Goal: Task Accomplishment & Management: Manage account settings

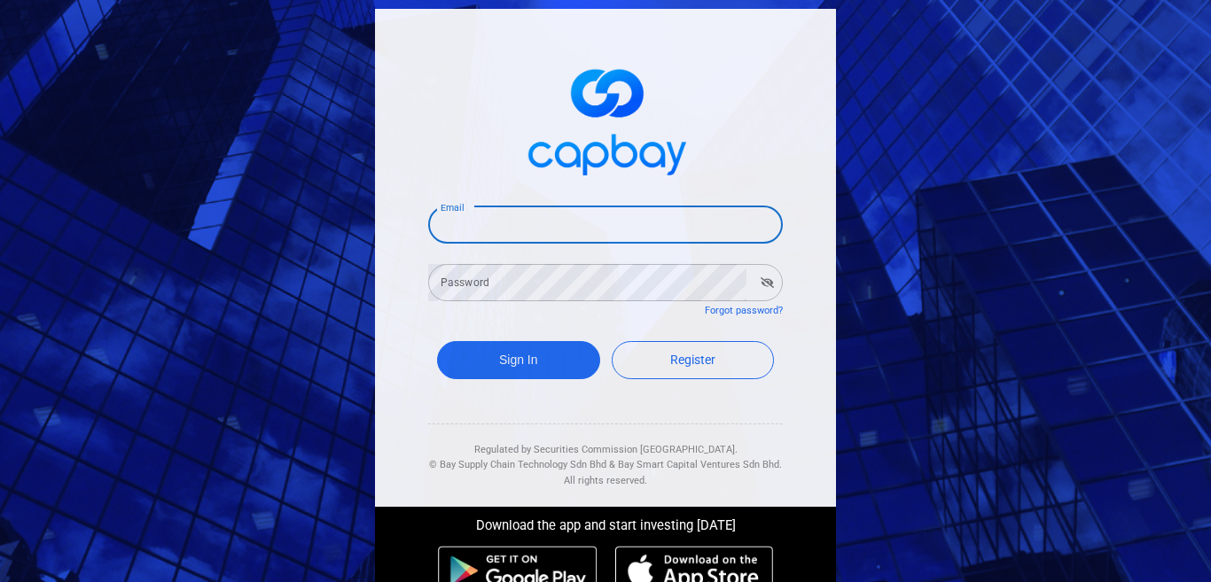
click at [544, 230] on input "Email" at bounding box center [605, 224] width 354 height 37
type input "[EMAIL_ADDRESS][DOMAIN_NAME]"
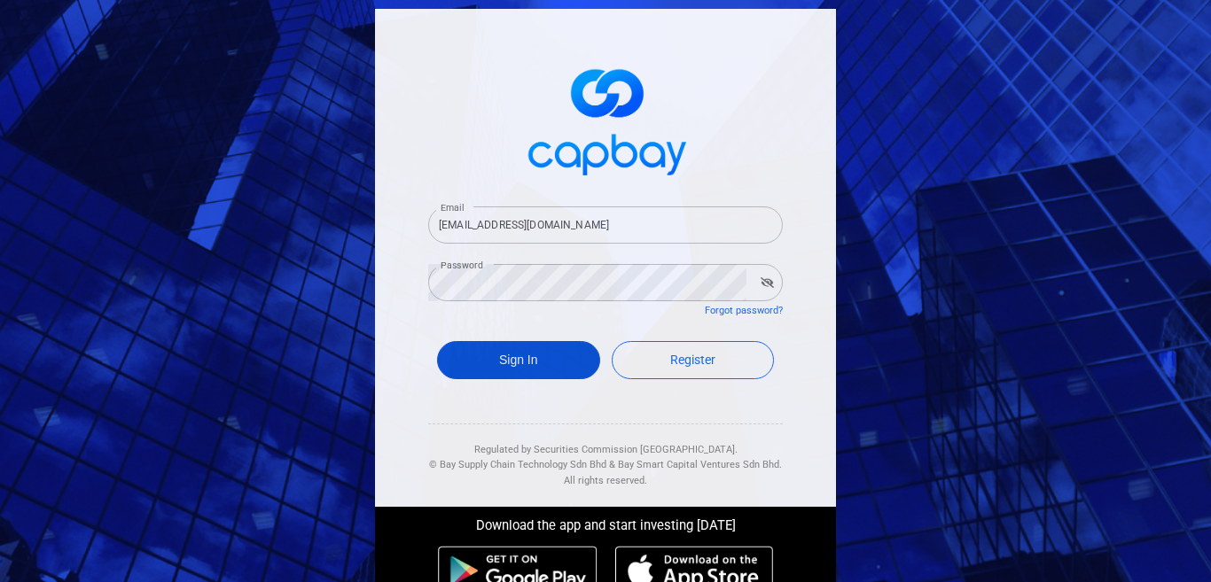
click at [518, 363] on button "Sign In" at bounding box center [518, 360] width 163 height 38
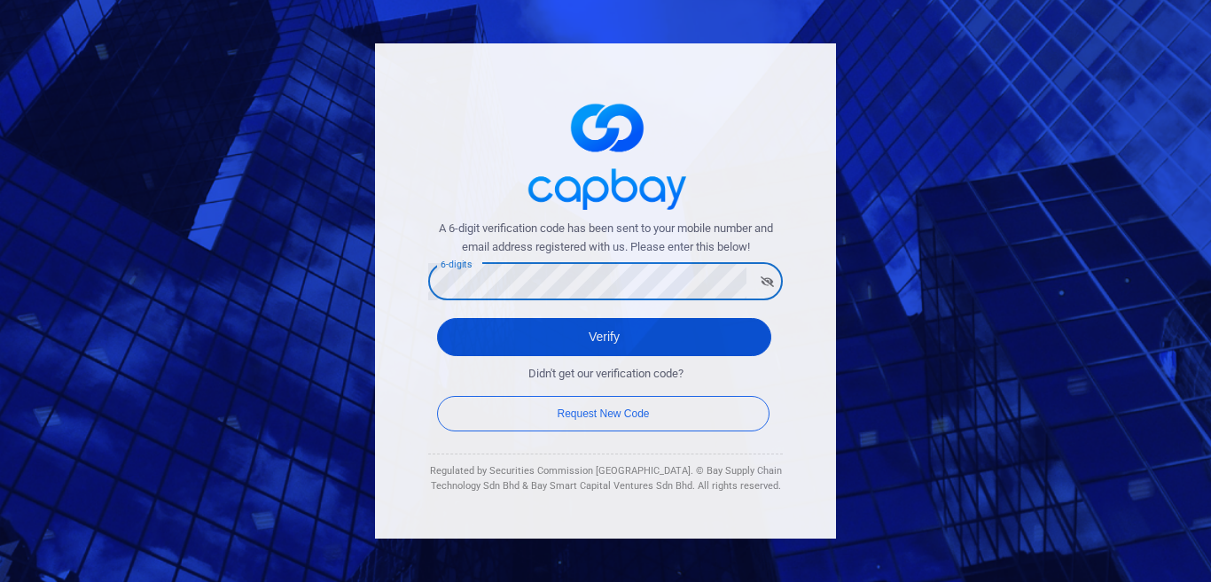
click at [656, 341] on button "Verify" at bounding box center [604, 337] width 334 height 38
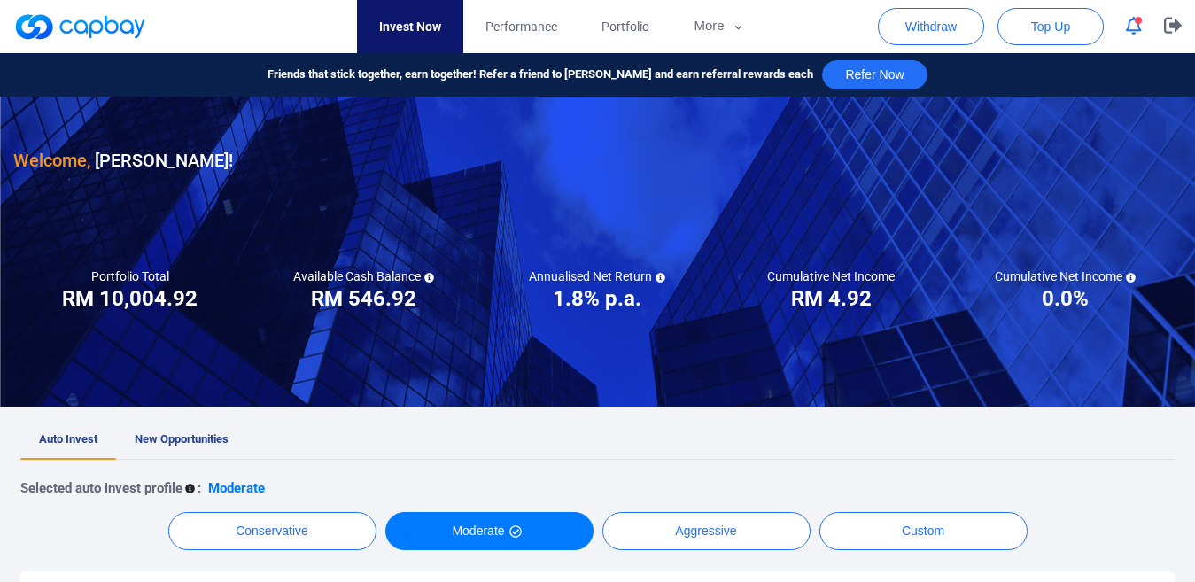
click at [1138, 25] on icon "button" at bounding box center [1134, 26] width 16 height 19
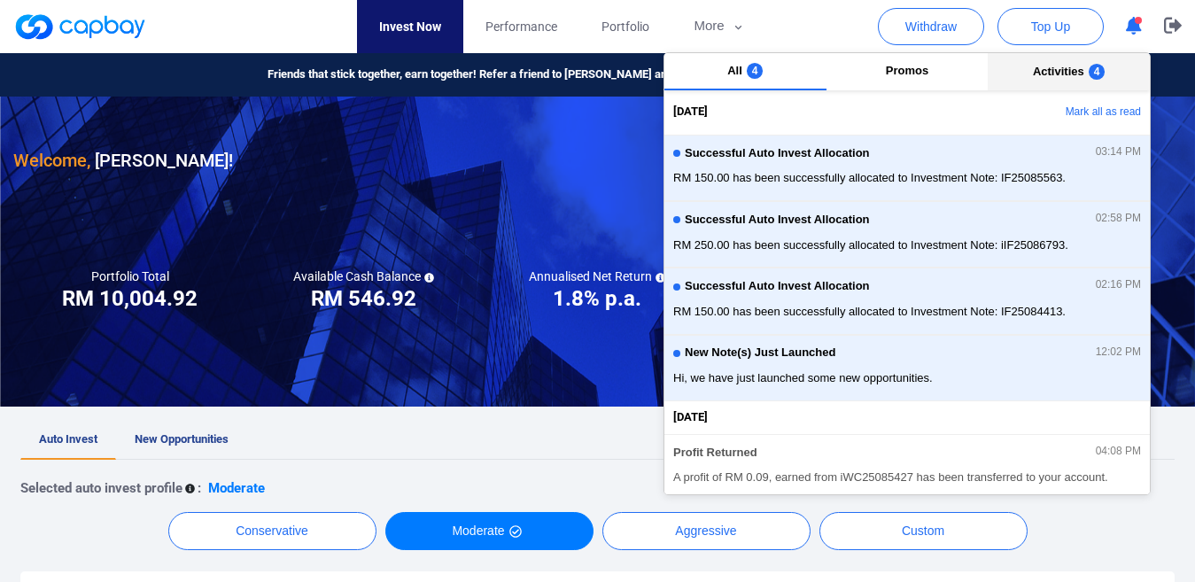
click at [1050, 82] on button "Activities 4" at bounding box center [1069, 71] width 162 height 37
click at [1082, 105] on button "Mark all as read" at bounding box center [1055, 112] width 191 height 30
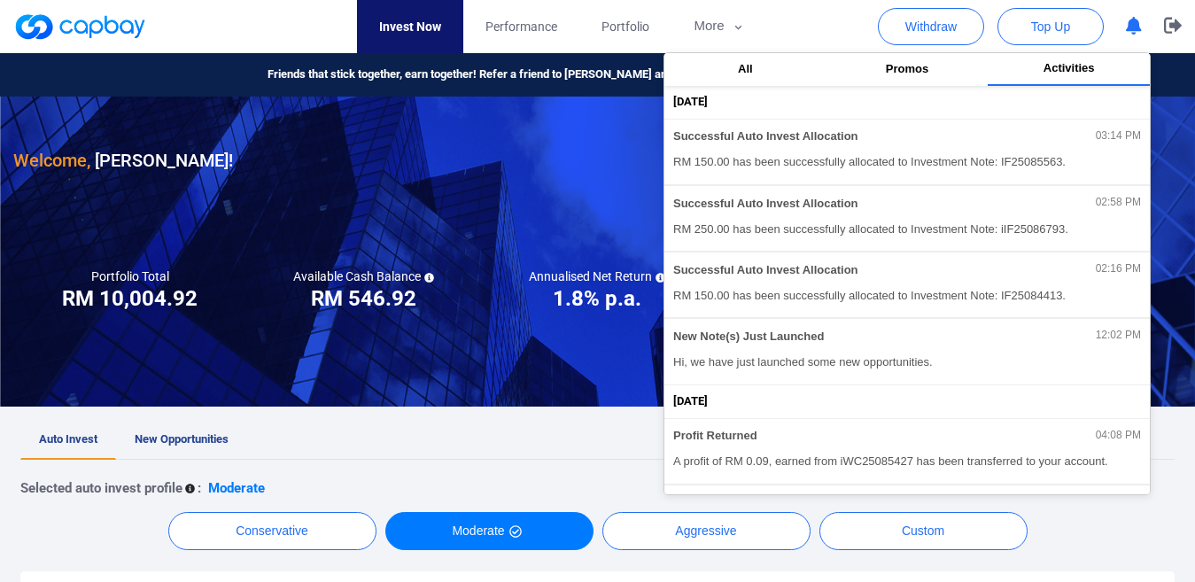
click at [1172, 225] on div at bounding box center [597, 252] width 1195 height 310
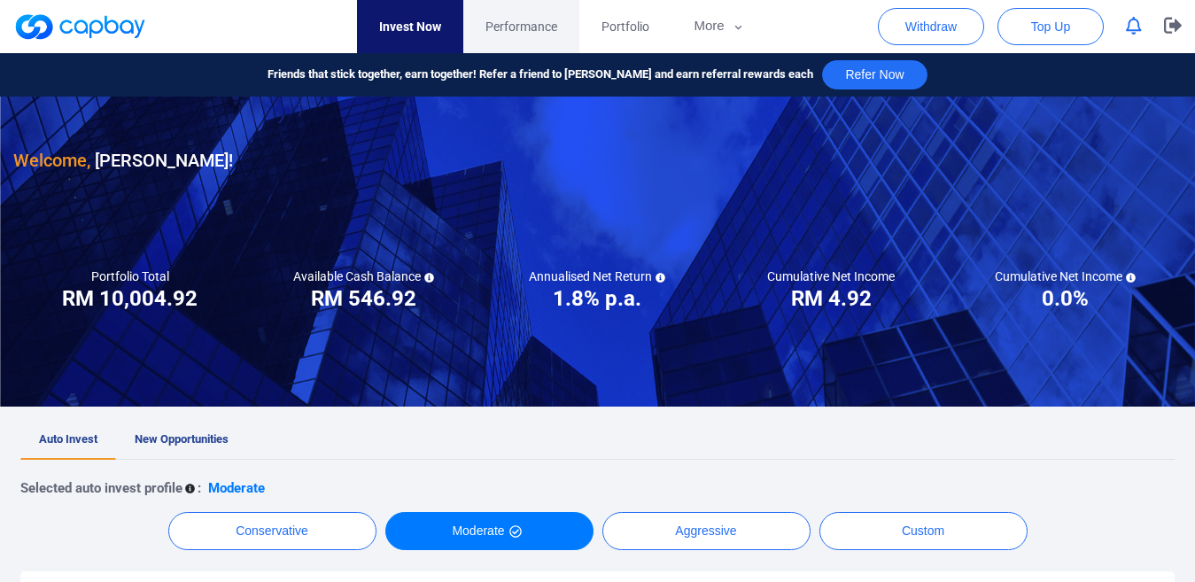
click at [517, 23] on span "Performance" at bounding box center [522, 26] width 72 height 19
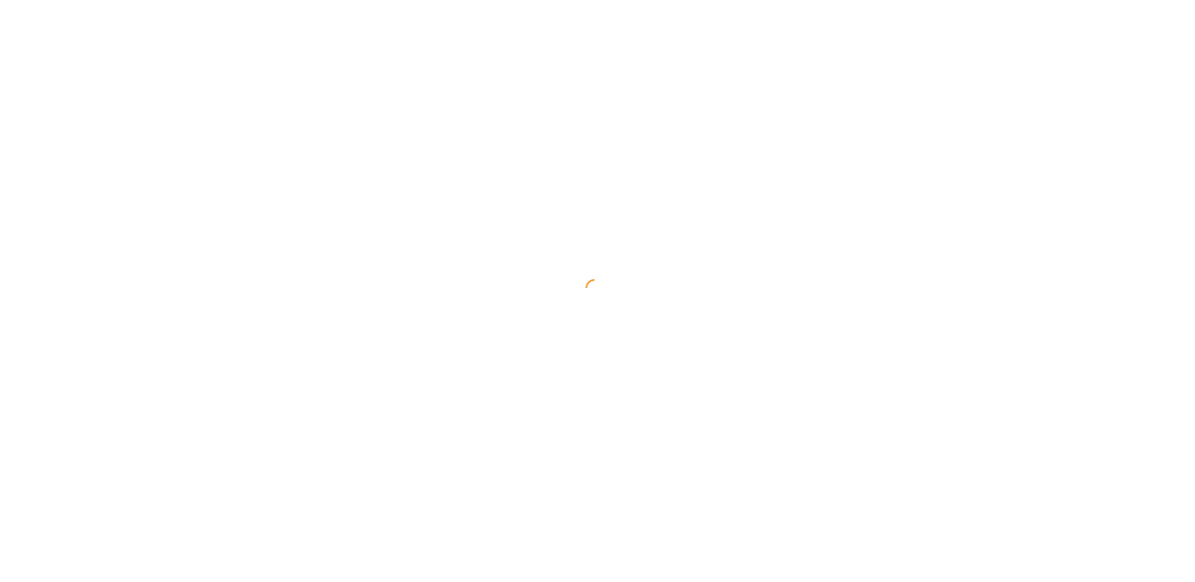
click at [517, 23] on div at bounding box center [597, 291] width 1195 height 582
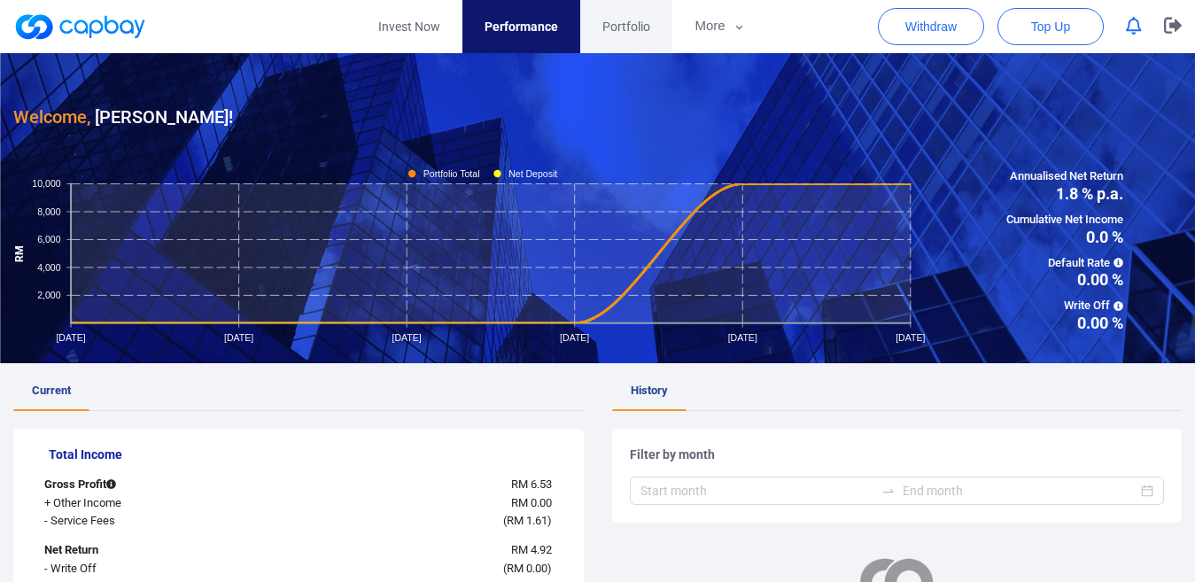
click at [598, 37] on link "Portfolio" at bounding box center [626, 26] width 92 height 53
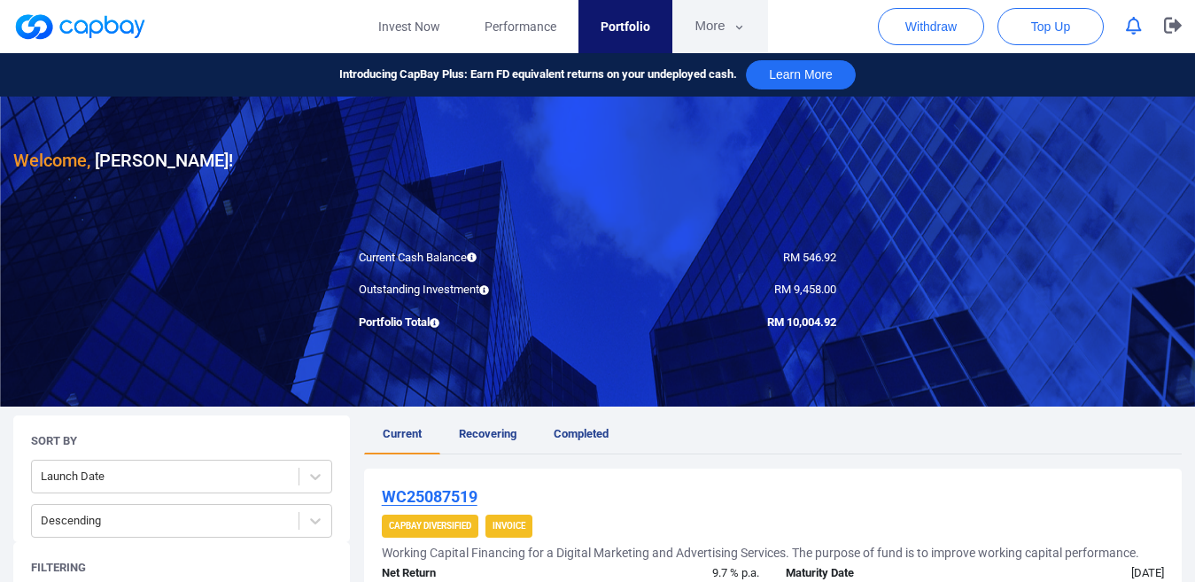
click at [719, 24] on button "More" at bounding box center [720, 26] width 95 height 53
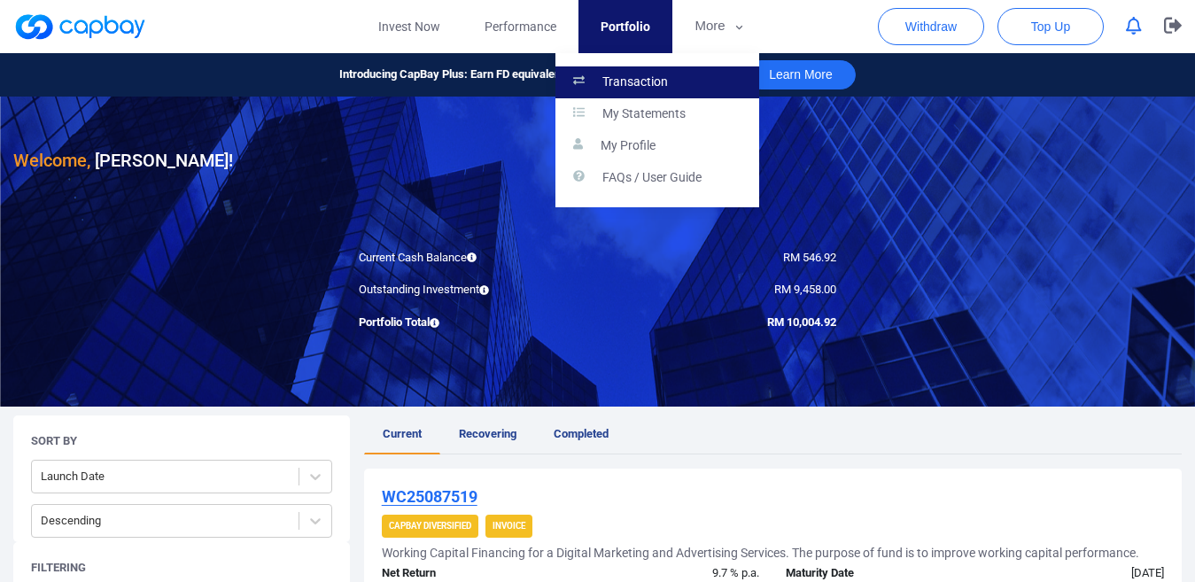
click at [604, 82] on p "Transaction" at bounding box center [636, 82] width 66 height 16
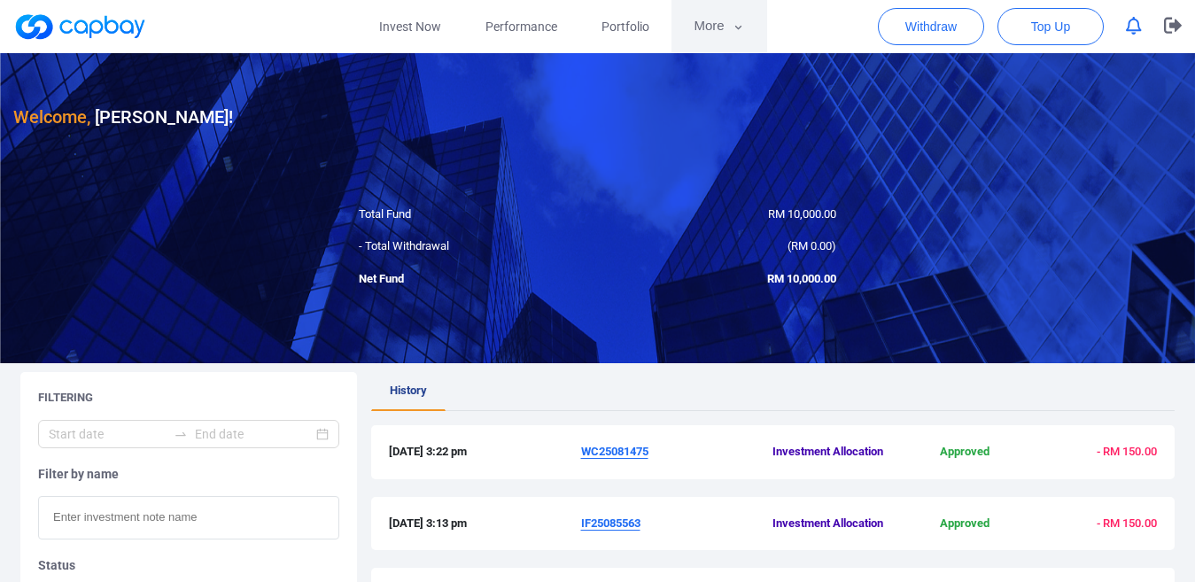
click at [720, 27] on button "More" at bounding box center [719, 26] width 95 height 53
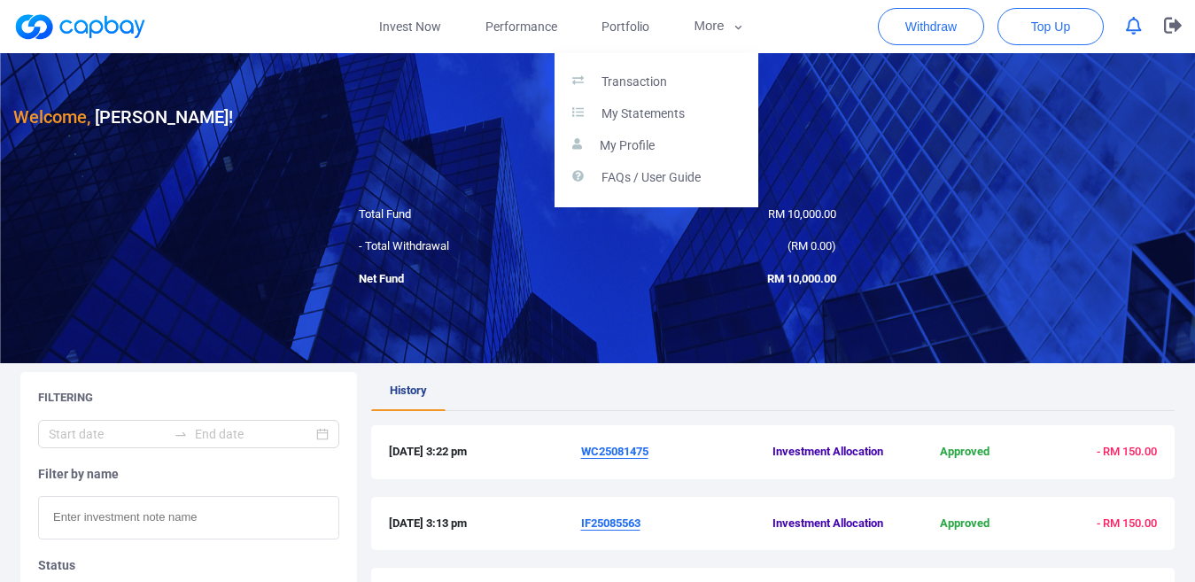
click at [425, 32] on button "button" at bounding box center [597, 291] width 1195 height 582
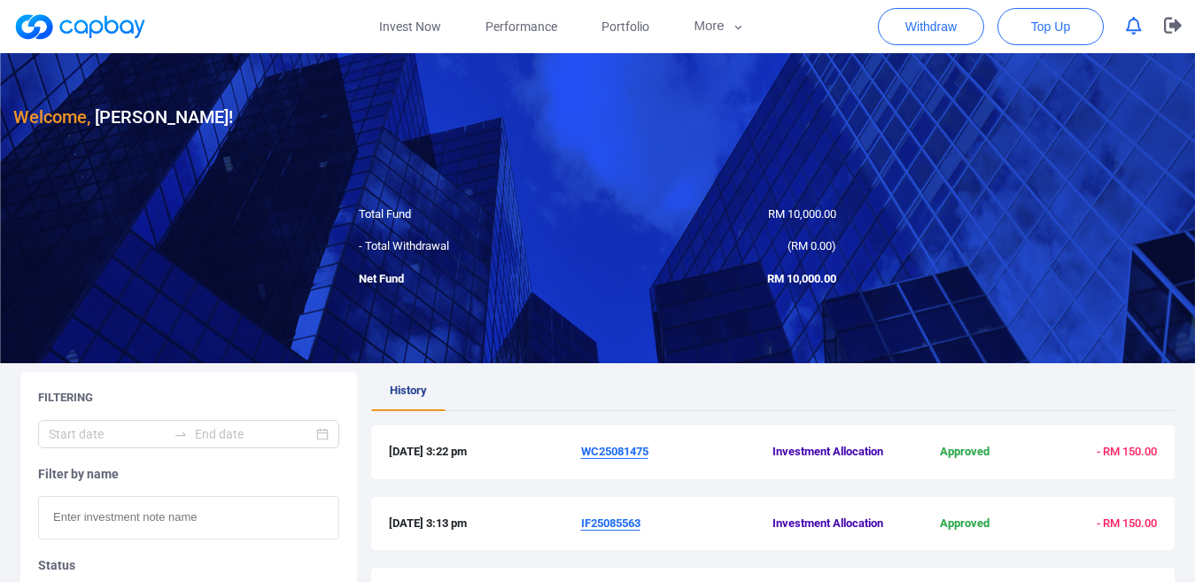
click at [425, 32] on link "Invest Now" at bounding box center [410, 26] width 106 height 53
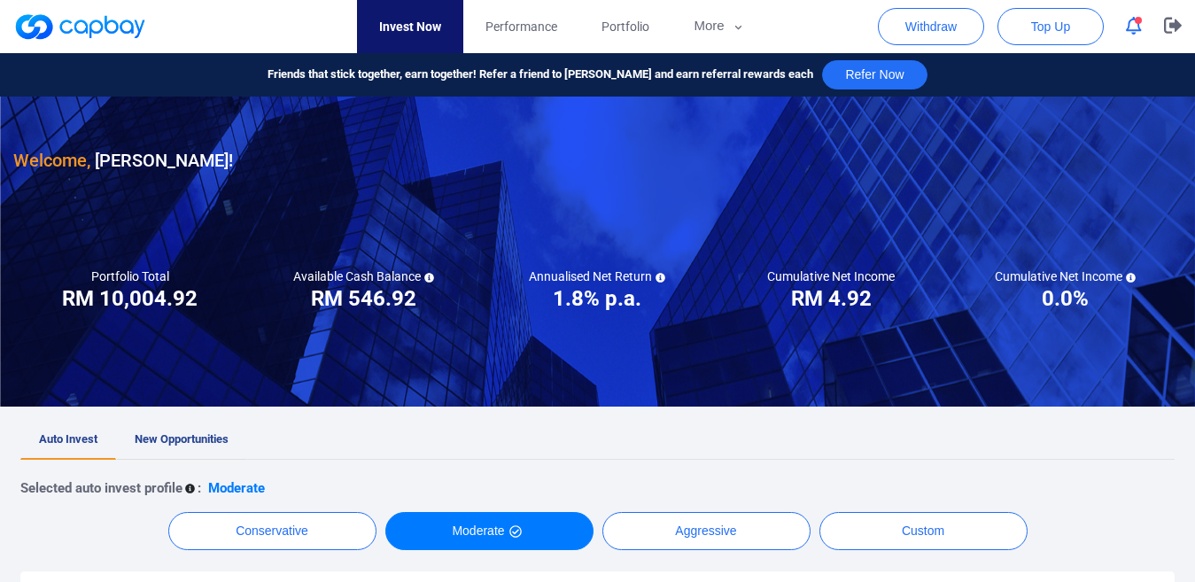
click at [184, 432] on span "New Opportunities" at bounding box center [182, 438] width 94 height 13
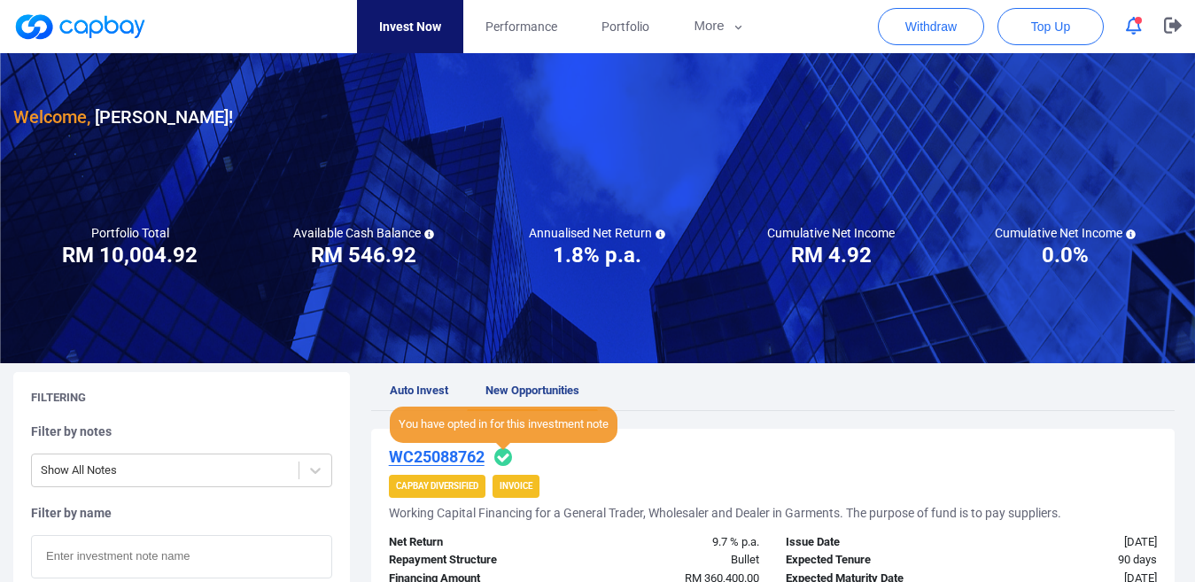
click at [502, 456] on icon at bounding box center [503, 457] width 18 height 18
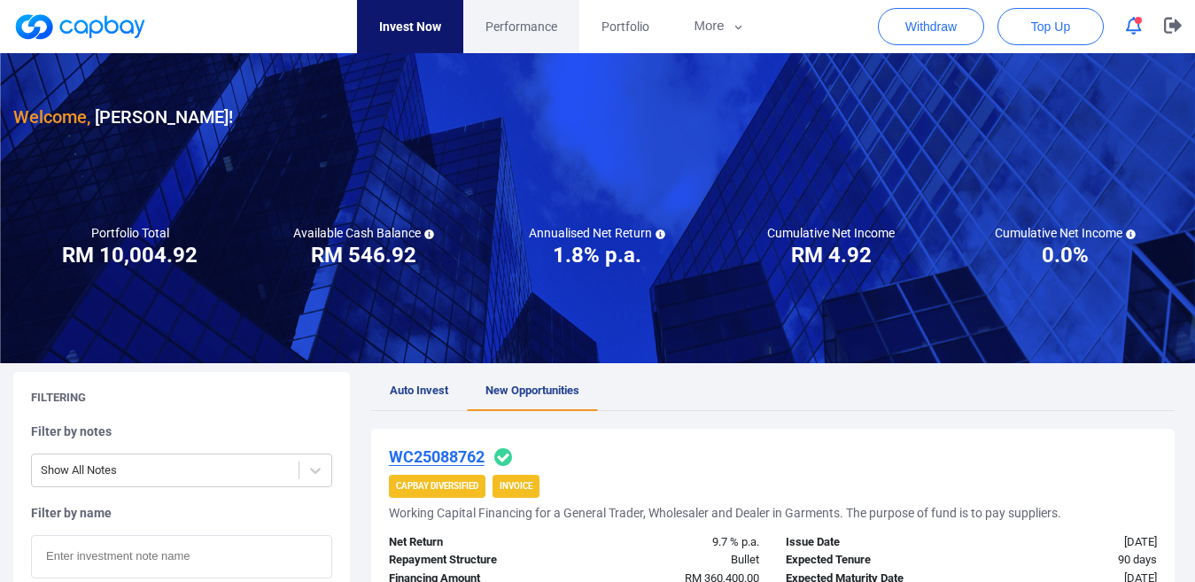
click at [506, 22] on span "Performance" at bounding box center [522, 26] width 72 height 19
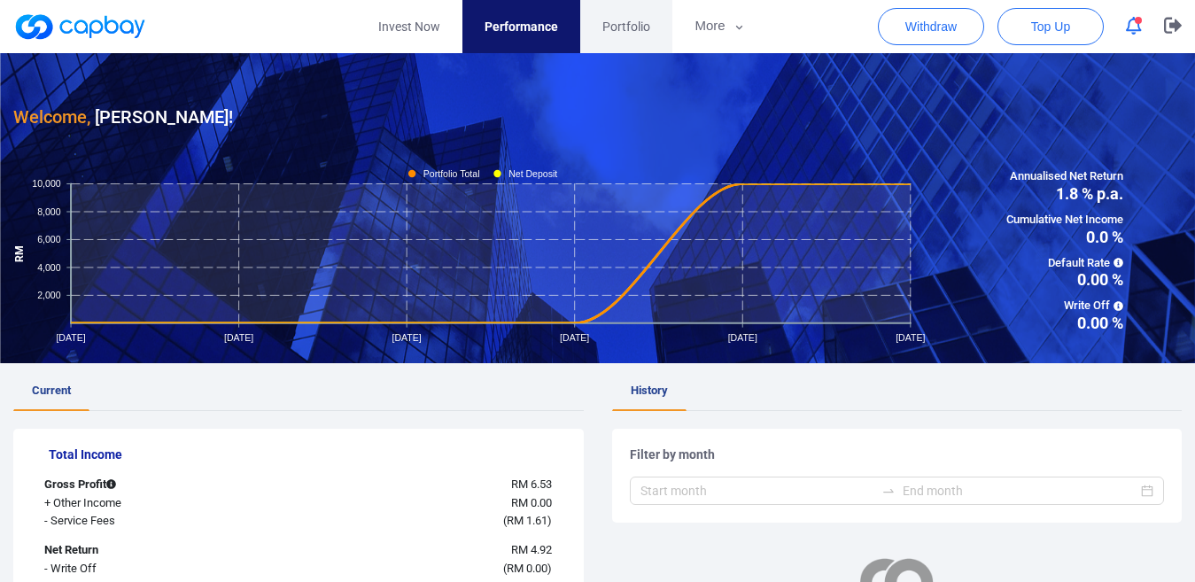
click at [612, 29] on span "Portfolio" at bounding box center [627, 26] width 48 height 19
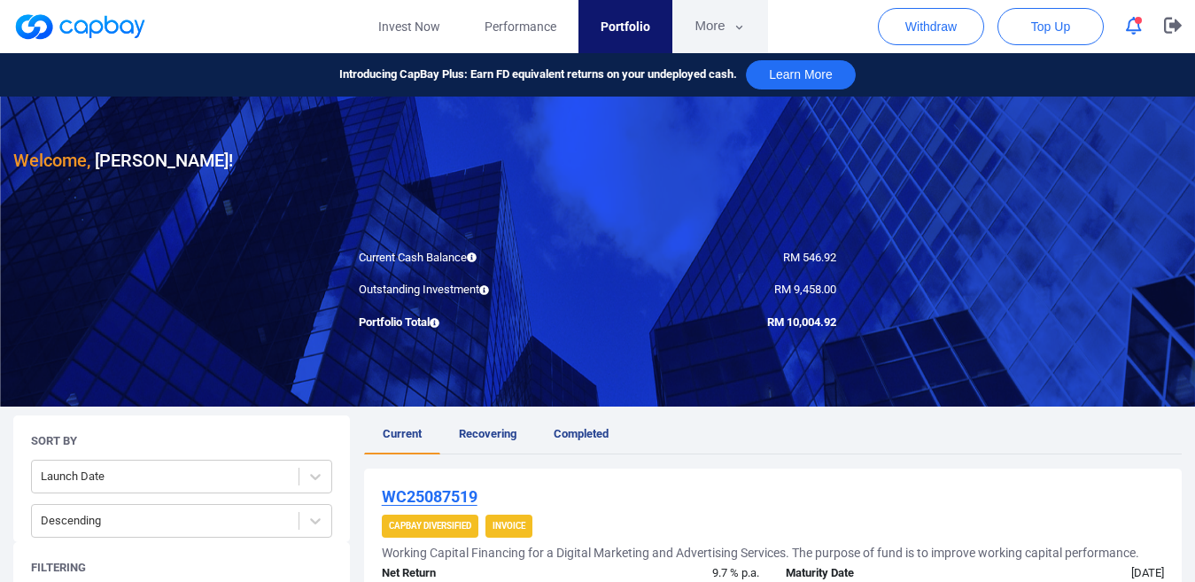
click at [723, 24] on button "More" at bounding box center [720, 26] width 95 height 53
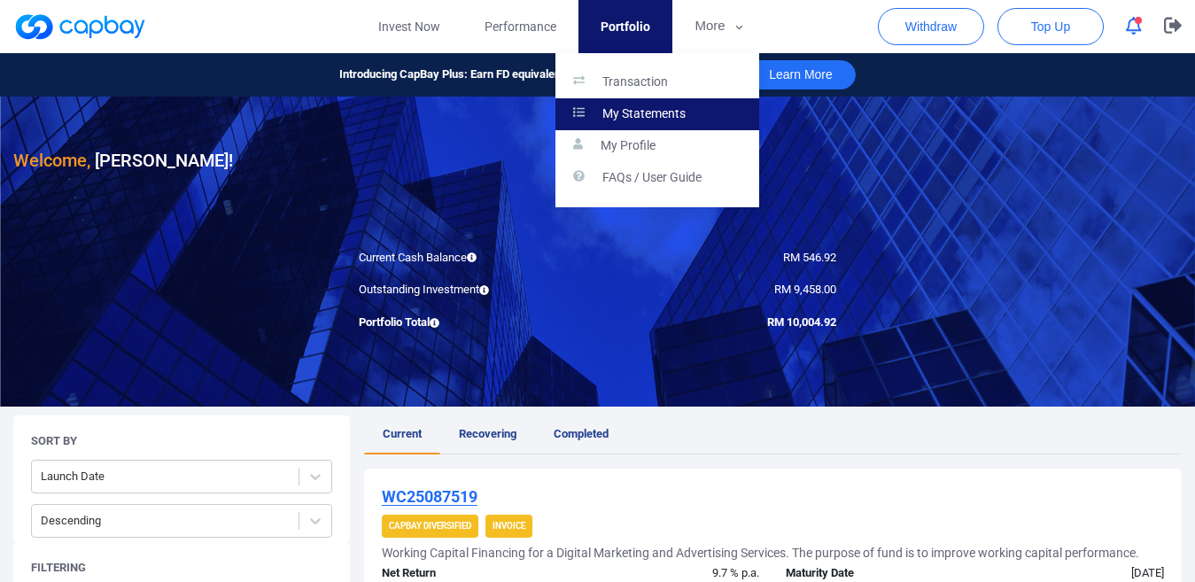
click at [673, 113] on p "My Statements" at bounding box center [644, 114] width 83 height 16
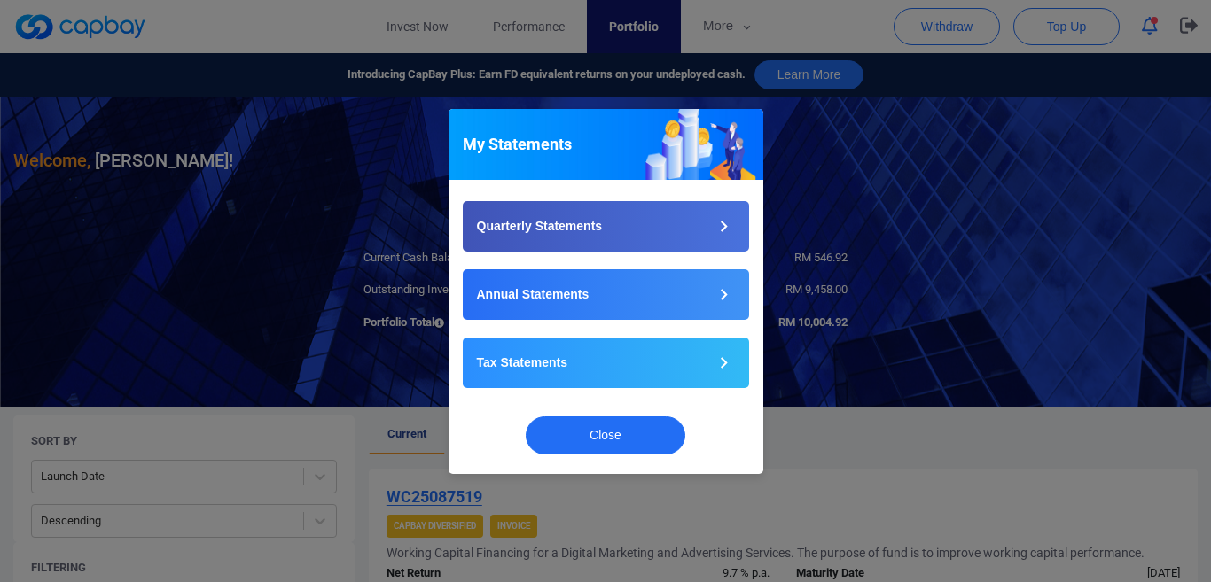
click at [922, 155] on div "My Statements Quarterly Statements Annual Statements Tax Statements Close" at bounding box center [605, 291] width 1211 height 582
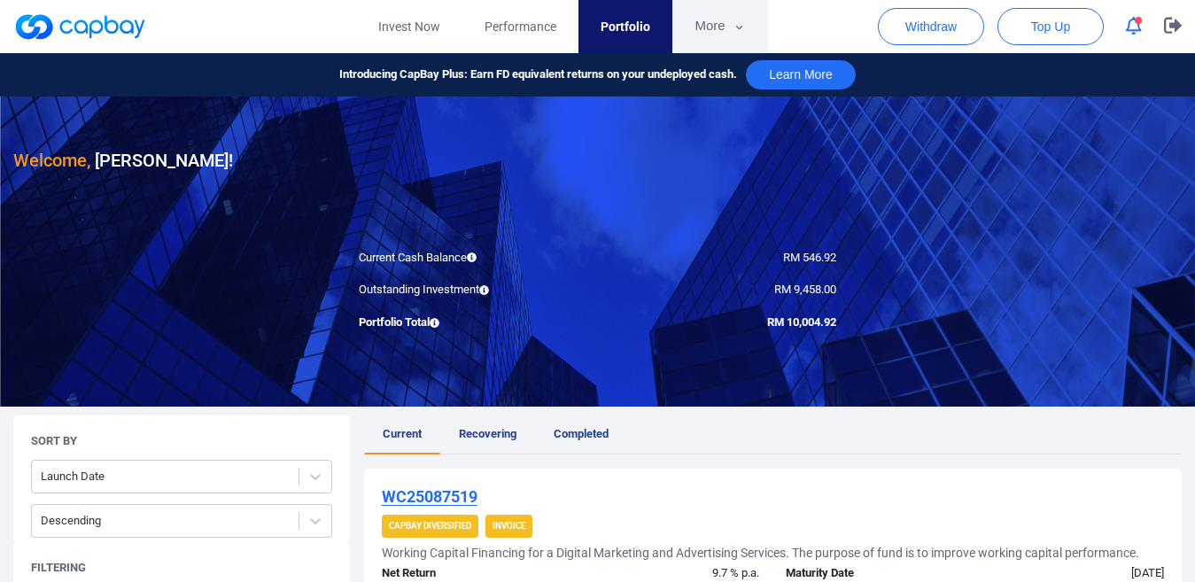
click at [706, 33] on button "More" at bounding box center [720, 26] width 95 height 53
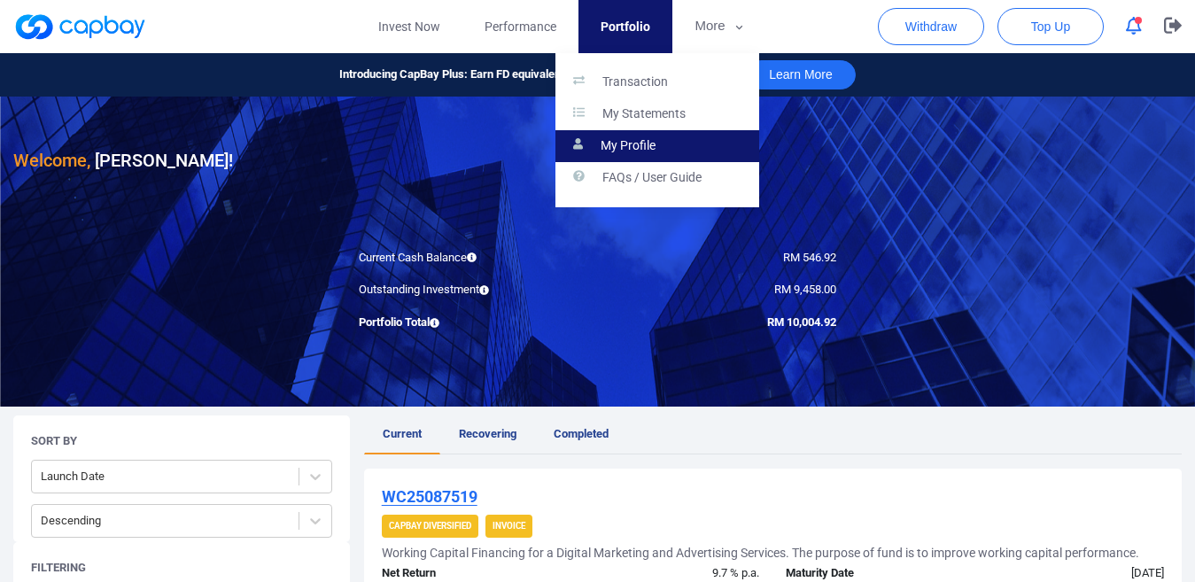
click at [675, 152] on link "My Profile" at bounding box center [658, 146] width 204 height 32
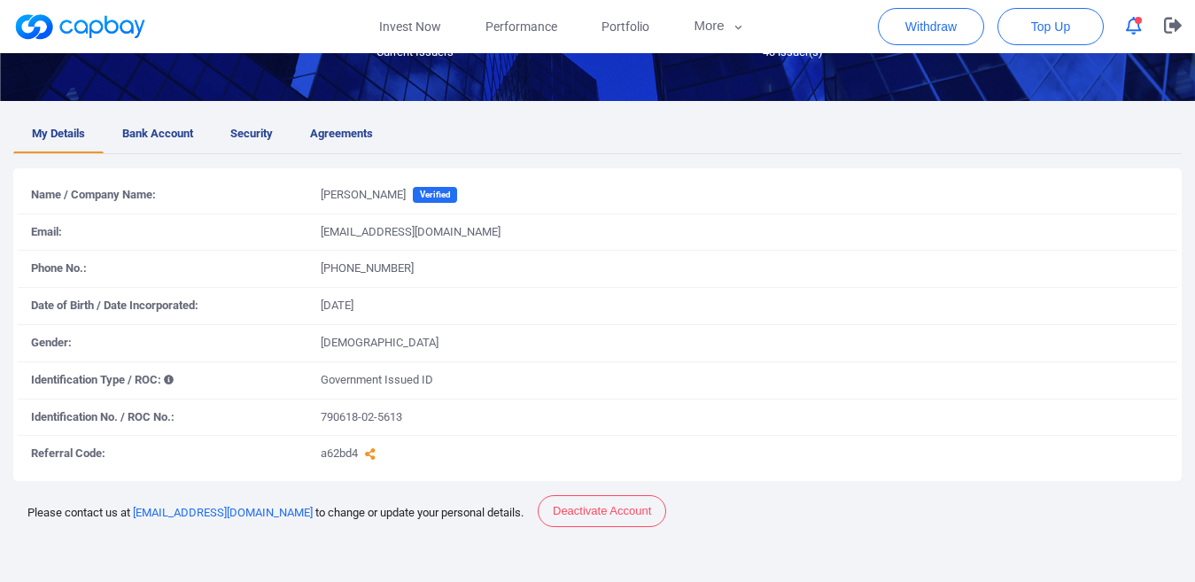
scroll to position [266, 0]
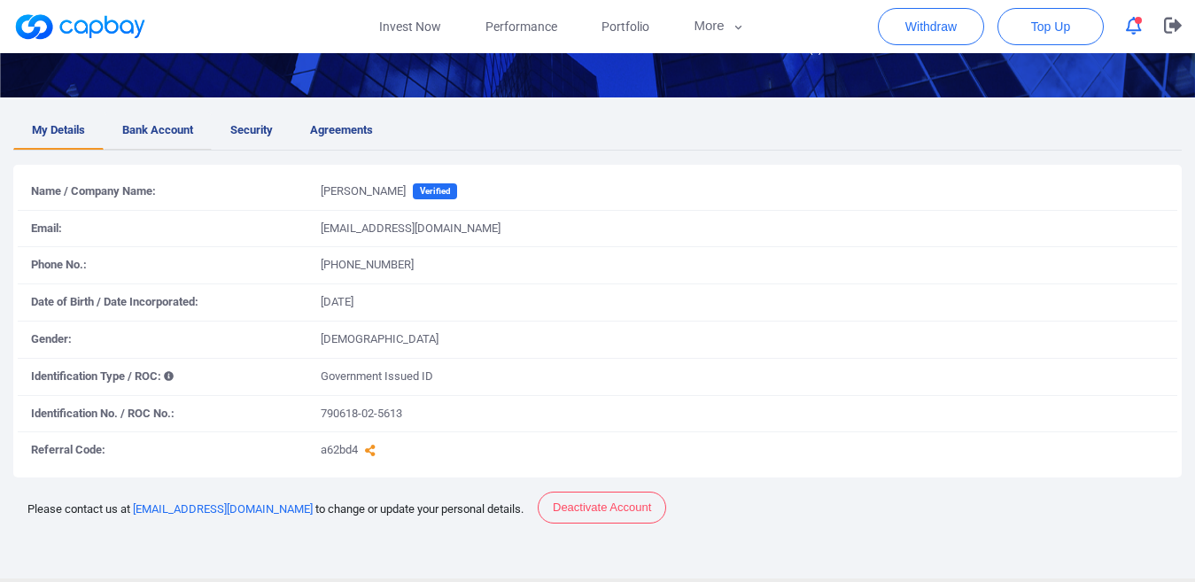
click at [171, 133] on span "Bank Account" at bounding box center [157, 130] width 71 height 19
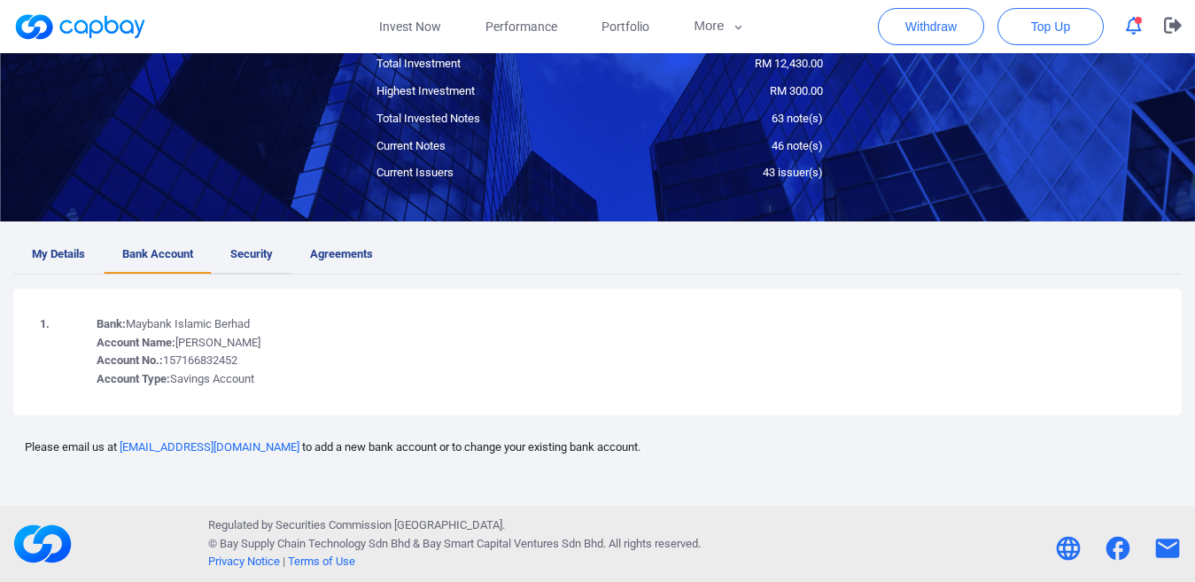
click at [254, 255] on span "Security" at bounding box center [251, 254] width 43 height 19
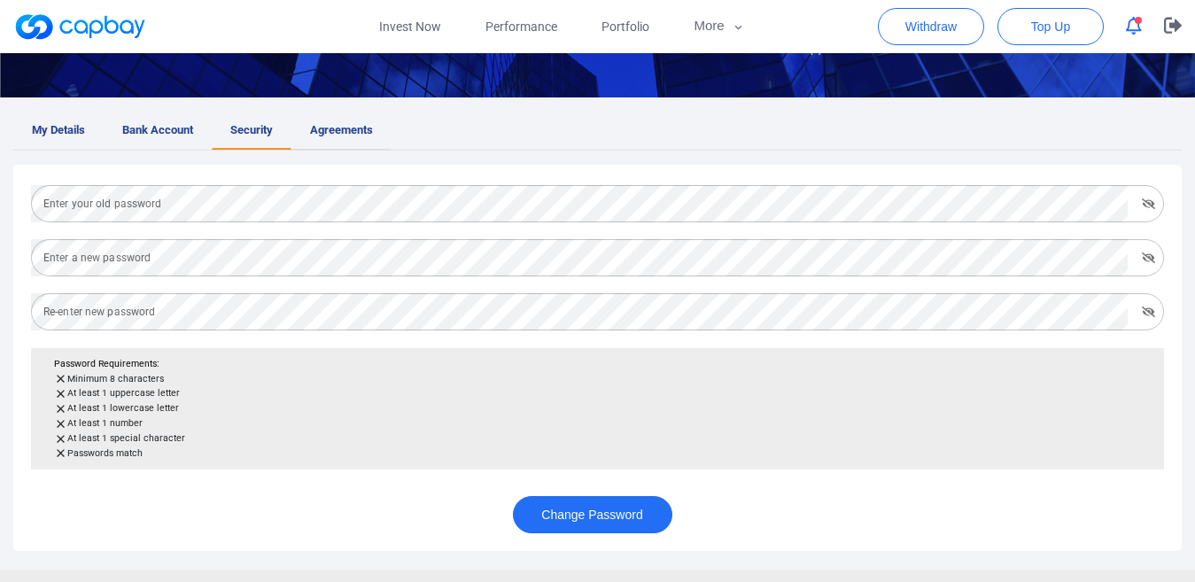
click at [364, 137] on span "Agreements" at bounding box center [341, 130] width 63 height 19
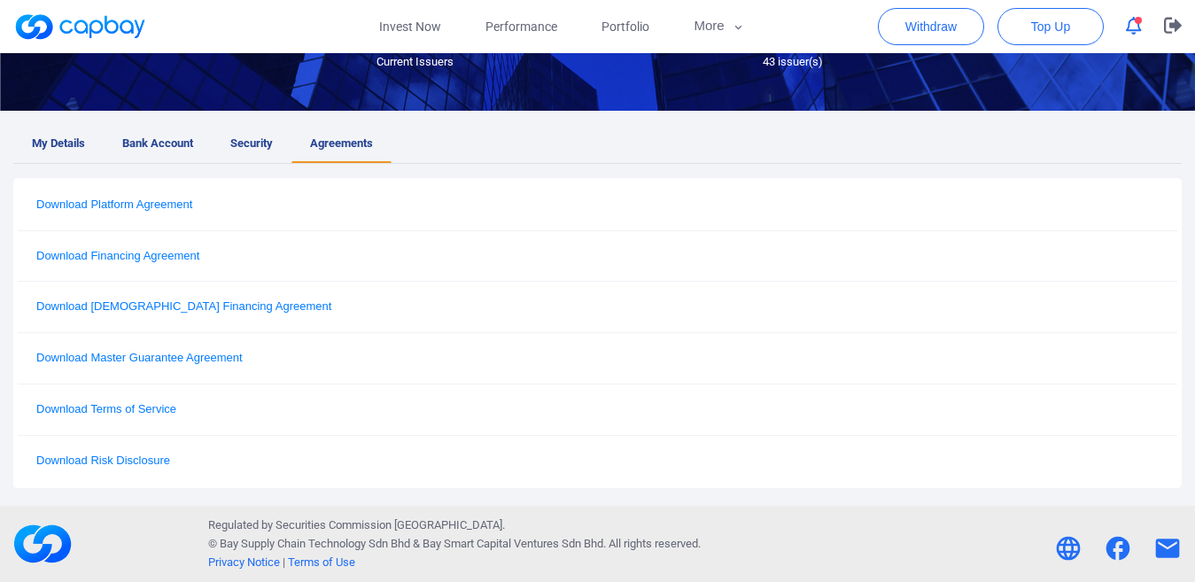
scroll to position [253, 0]
click at [59, 150] on span "My Details" at bounding box center [58, 144] width 53 height 19
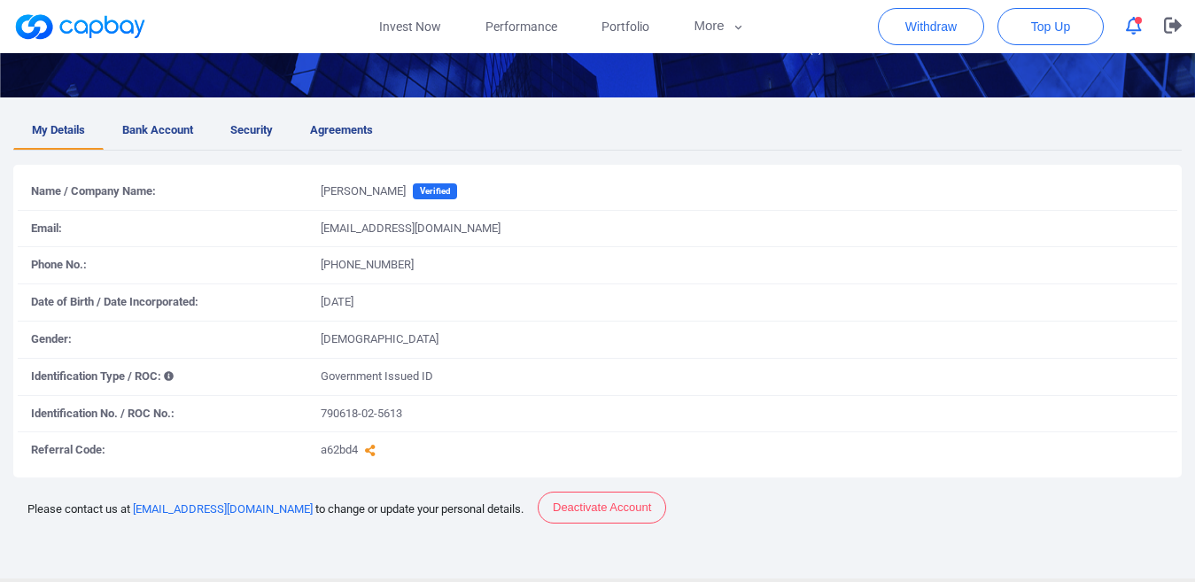
scroll to position [0, 0]
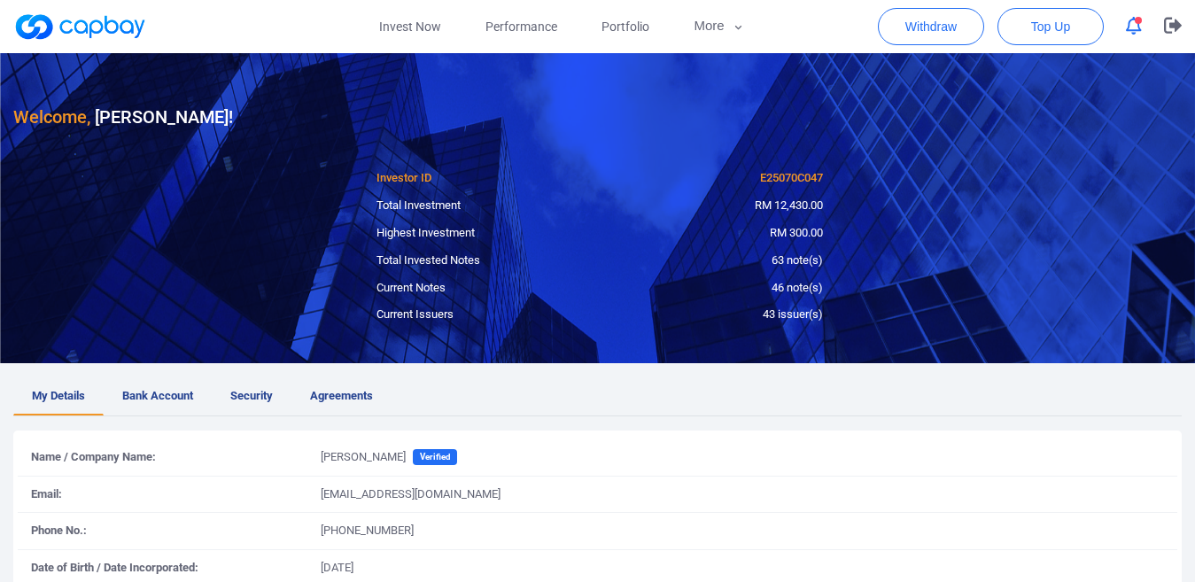
click at [1134, 37] on button "button" at bounding box center [1134, 25] width 34 height 27
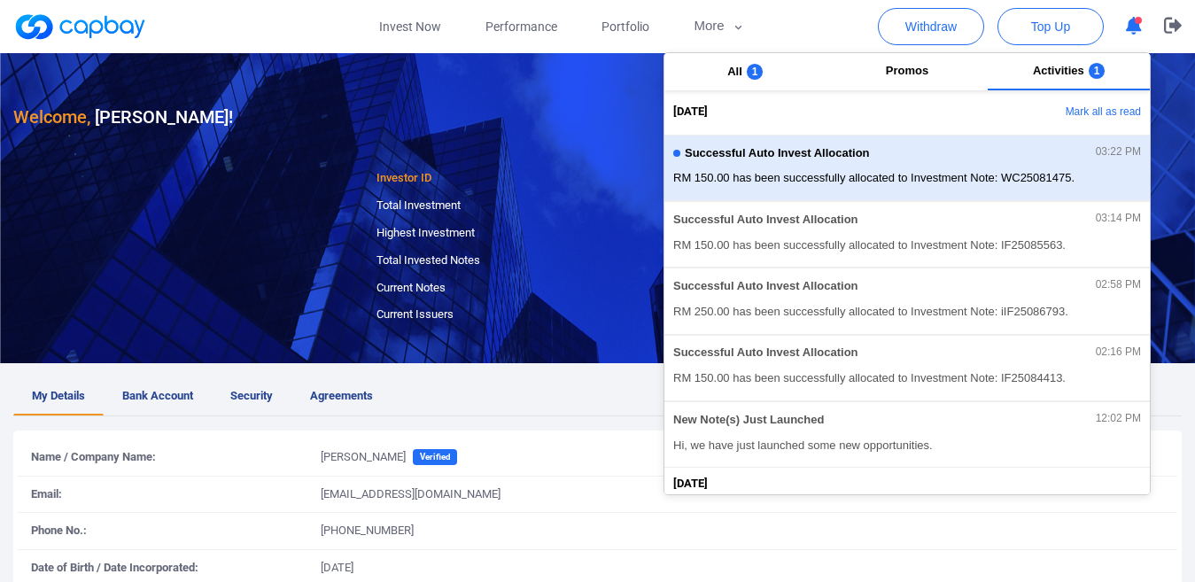
click at [996, 183] on span "RM 150.00 has been successfully allocated to Investment Note: WC25081475." at bounding box center [907, 178] width 468 height 18
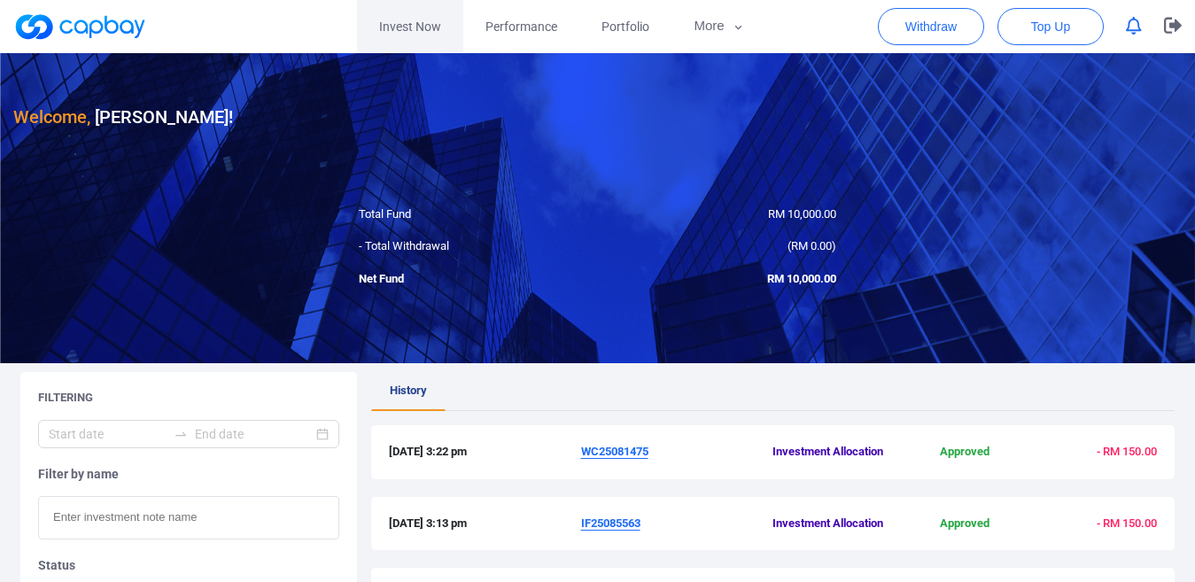
click at [393, 27] on link "Invest Now" at bounding box center [410, 26] width 106 height 53
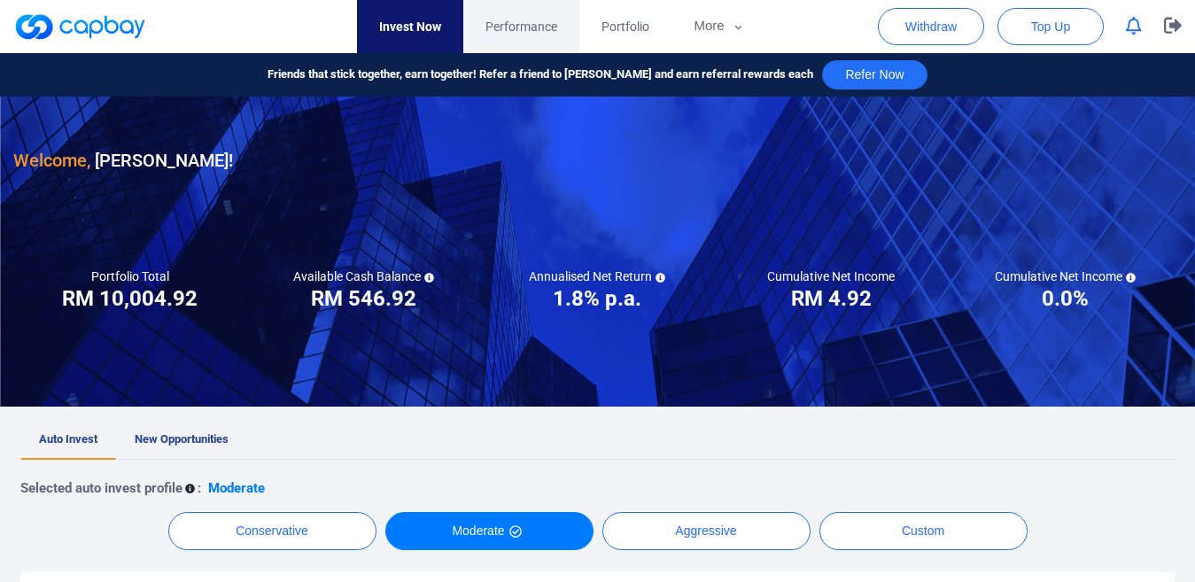
click at [530, 27] on span "Performance" at bounding box center [522, 26] width 72 height 19
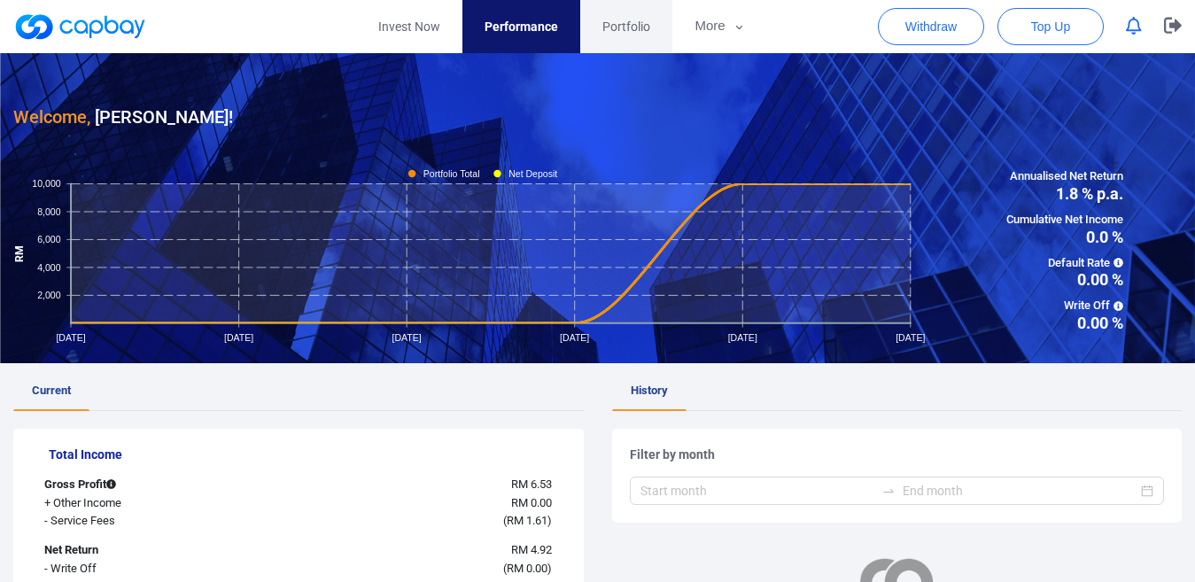
click at [649, 29] on span "Portfolio" at bounding box center [627, 26] width 48 height 19
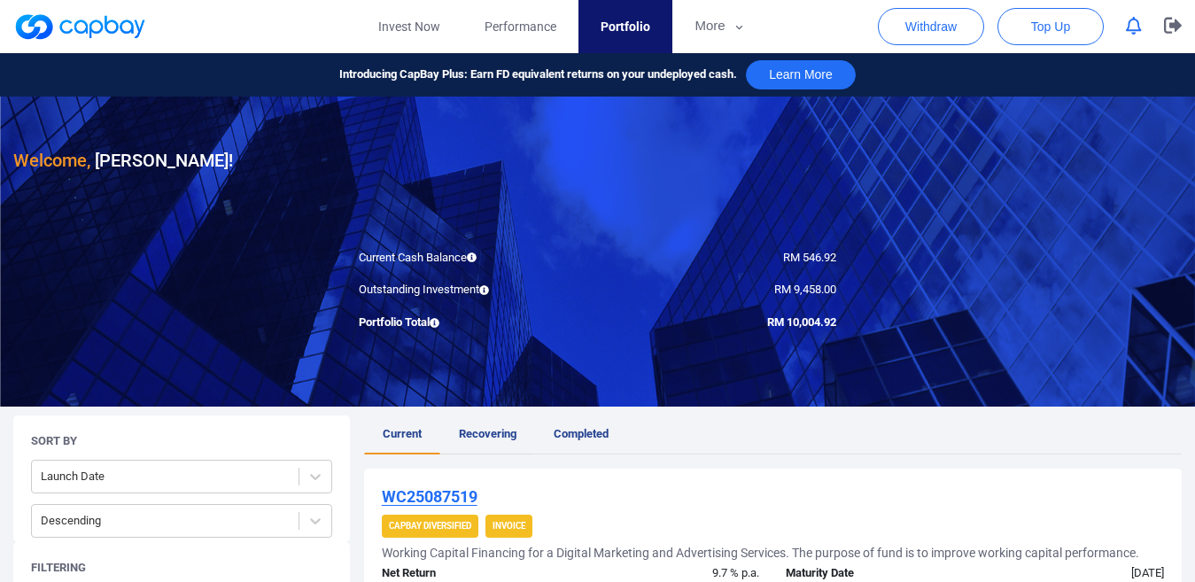
click at [466, 441] on link "Recovering" at bounding box center [487, 435] width 95 height 39
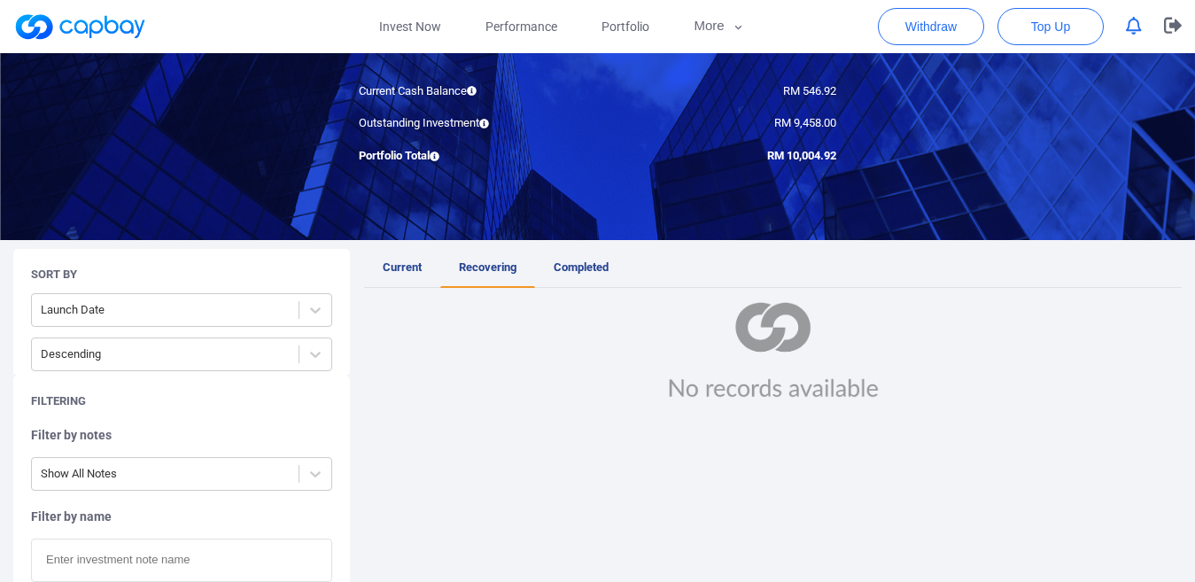
scroll to position [177, 0]
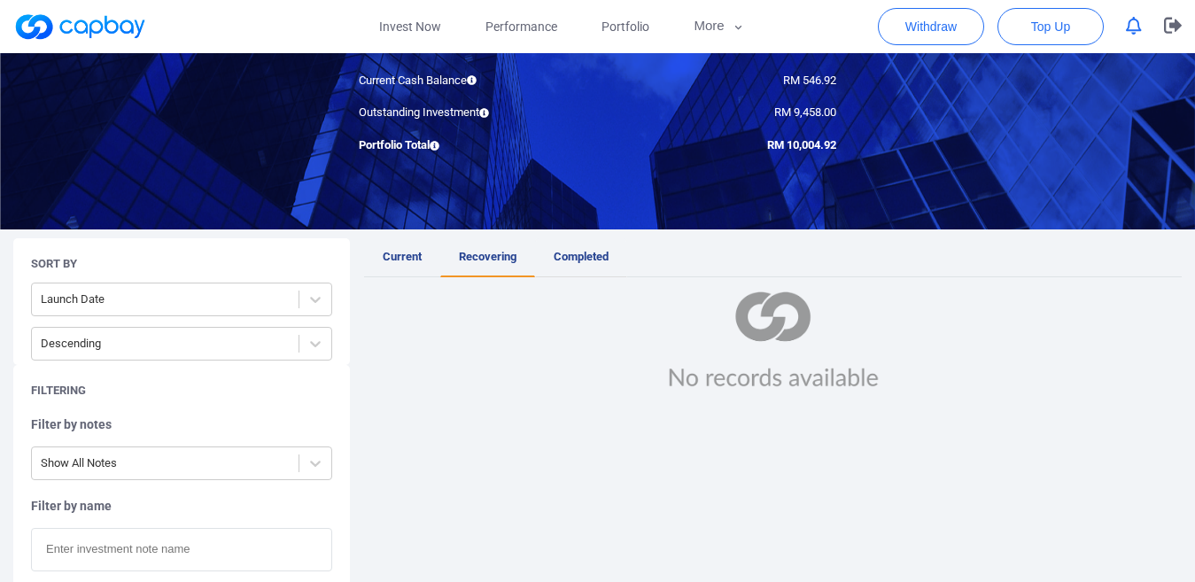
click at [585, 269] on link "Completed" at bounding box center [581, 257] width 92 height 39
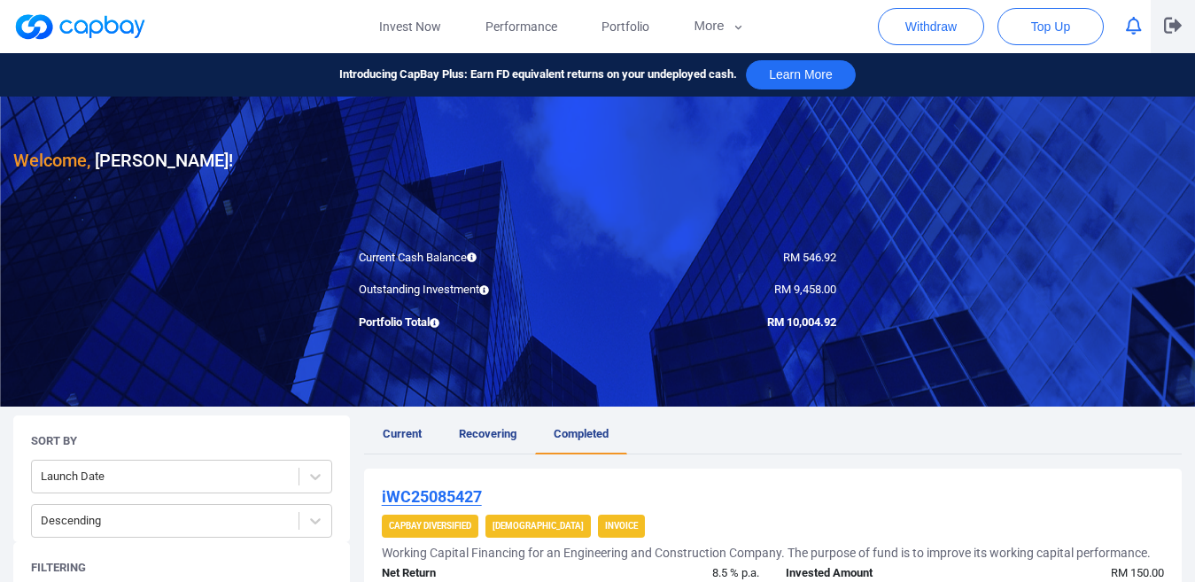
click at [1173, 28] on icon "button" at bounding box center [1173, 26] width 18 height 16
